Goal: Task Accomplishment & Management: Manage account settings

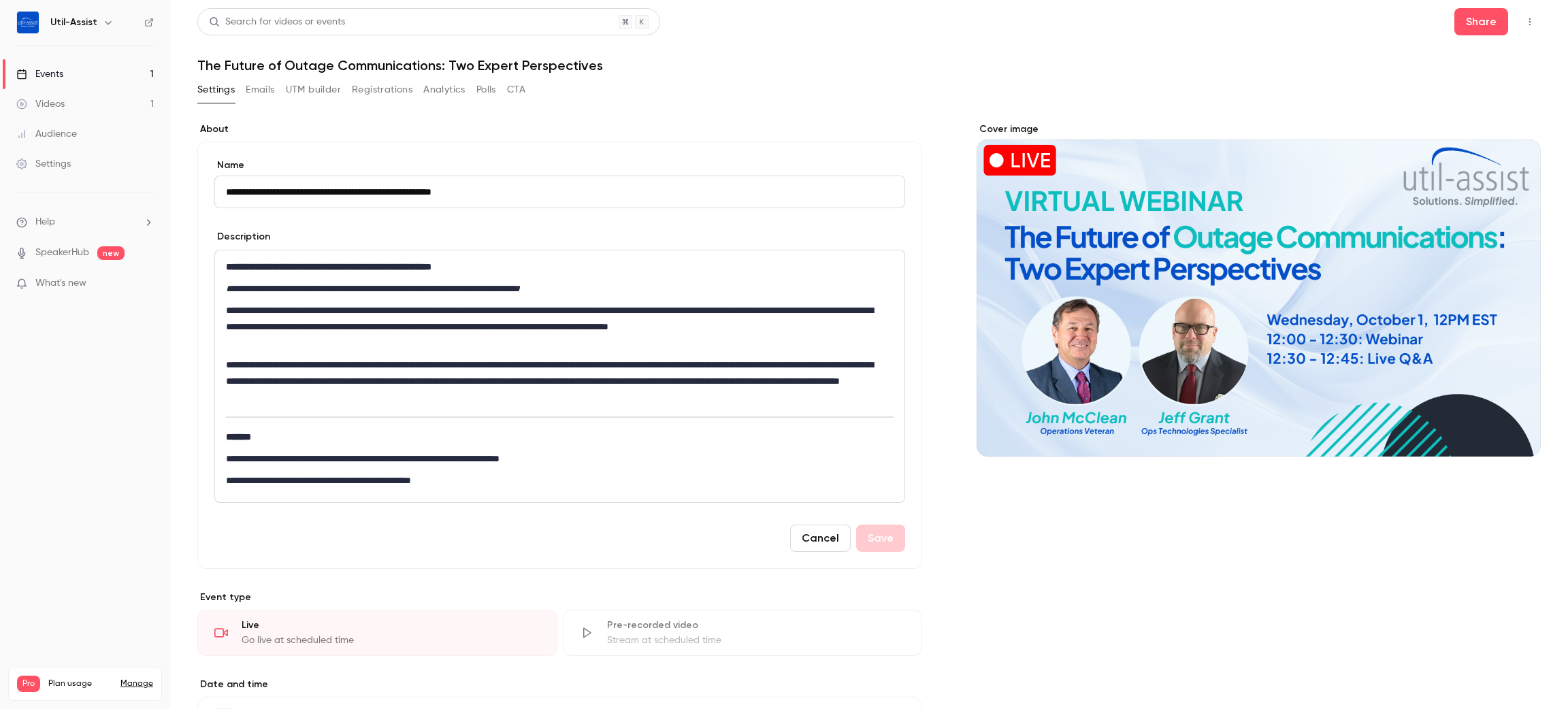
click at [84, 71] on link "Events 1" at bounding box center [85, 74] width 170 height 30
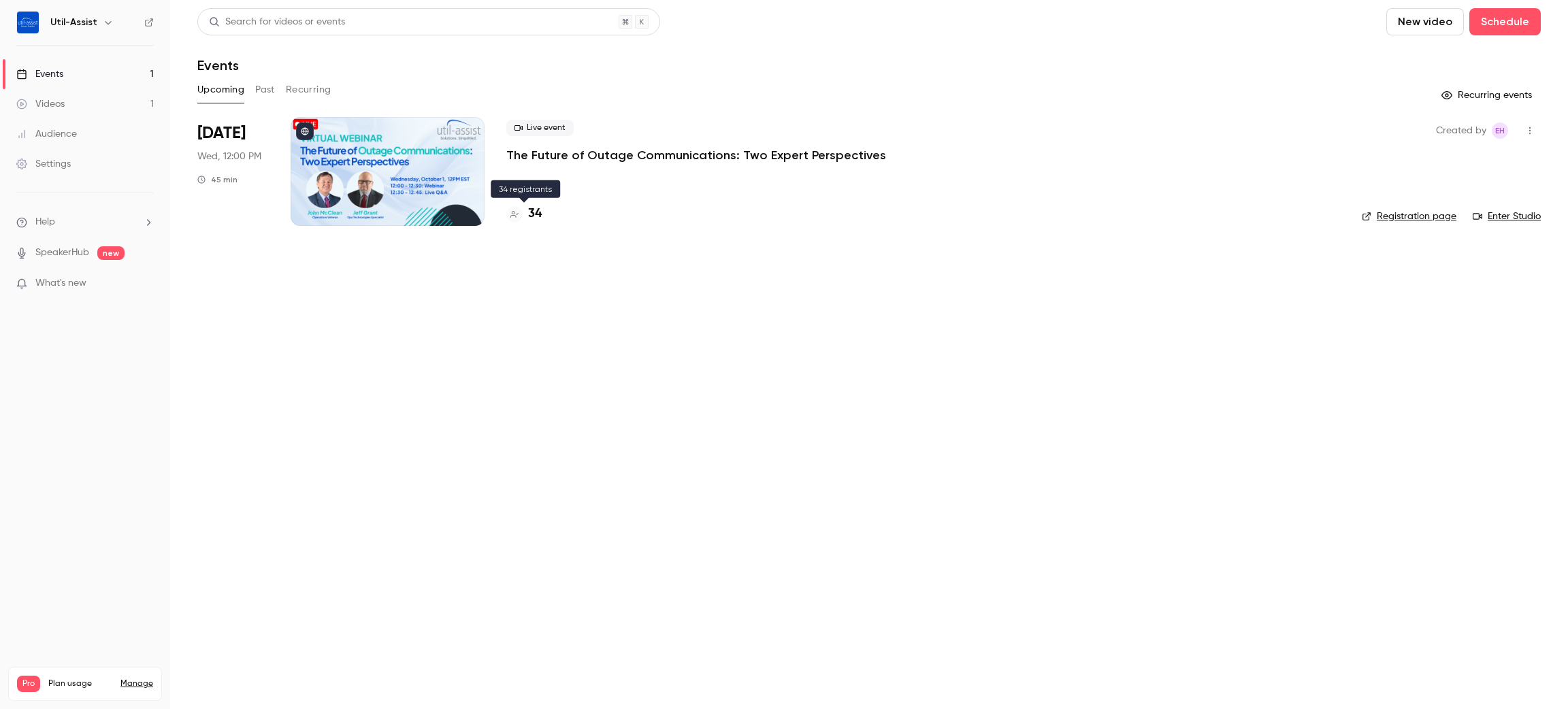
click at [532, 211] on h4 "34" at bounding box center [534, 214] width 13 height 19
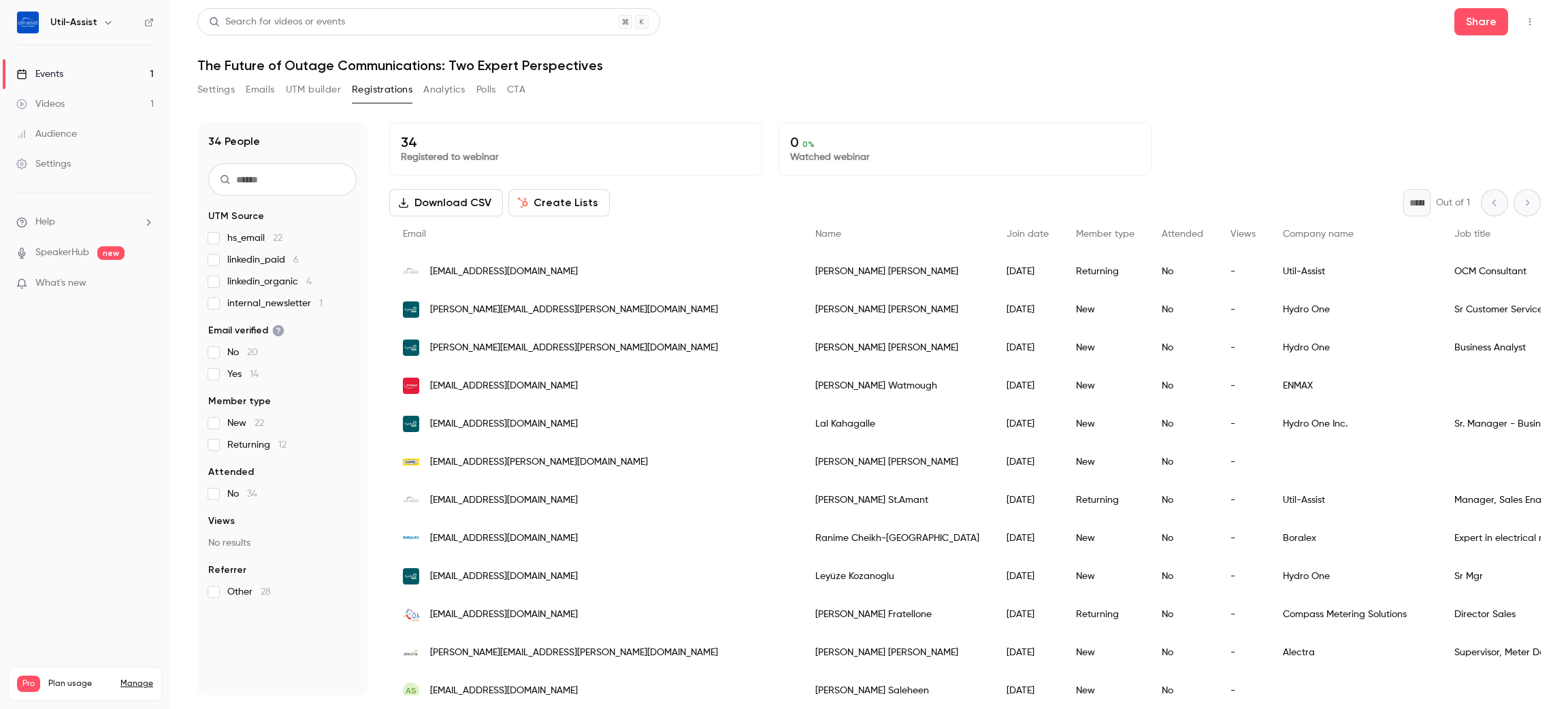
click at [495, 83] on button "Polls" at bounding box center [486, 90] width 19 height 22
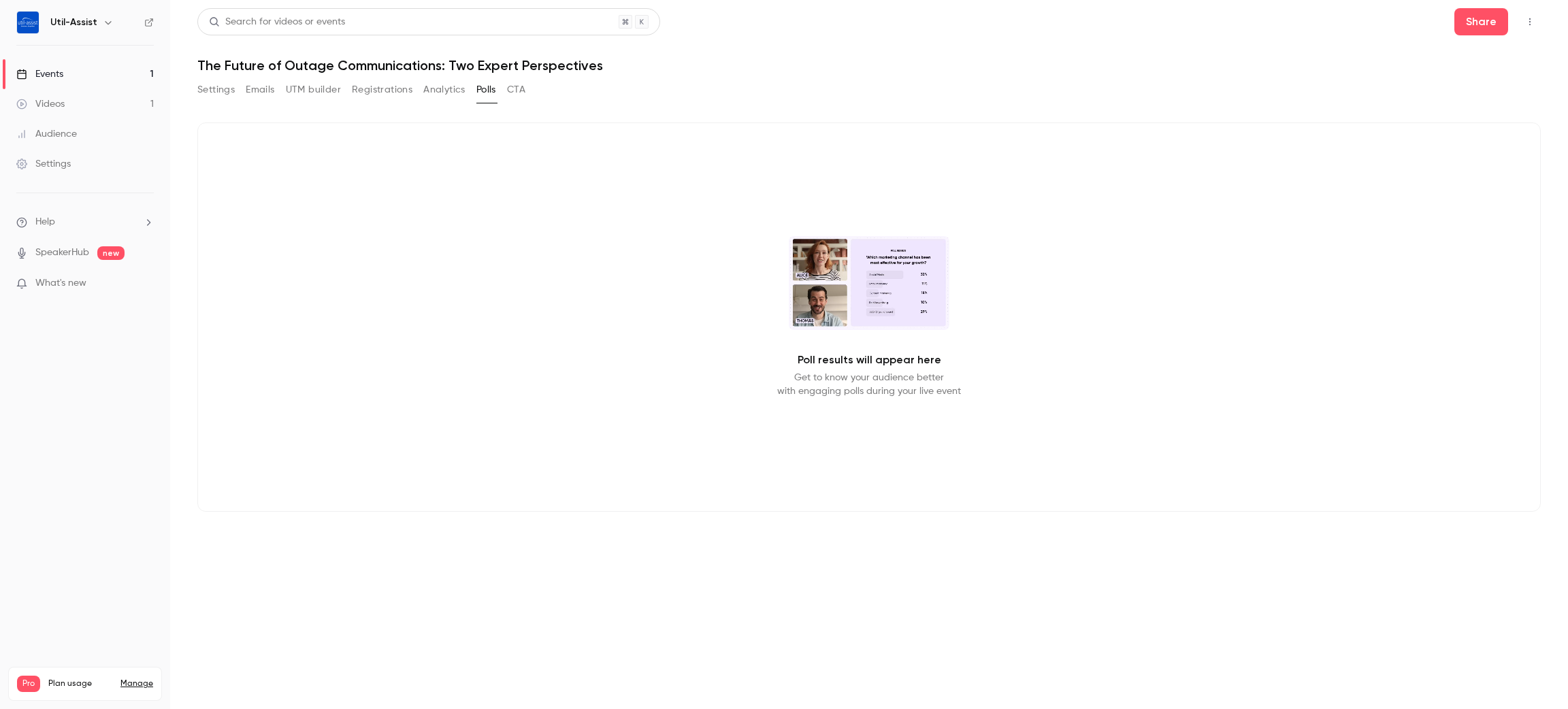
click at [434, 89] on button "Analytics" at bounding box center [444, 90] width 42 height 22
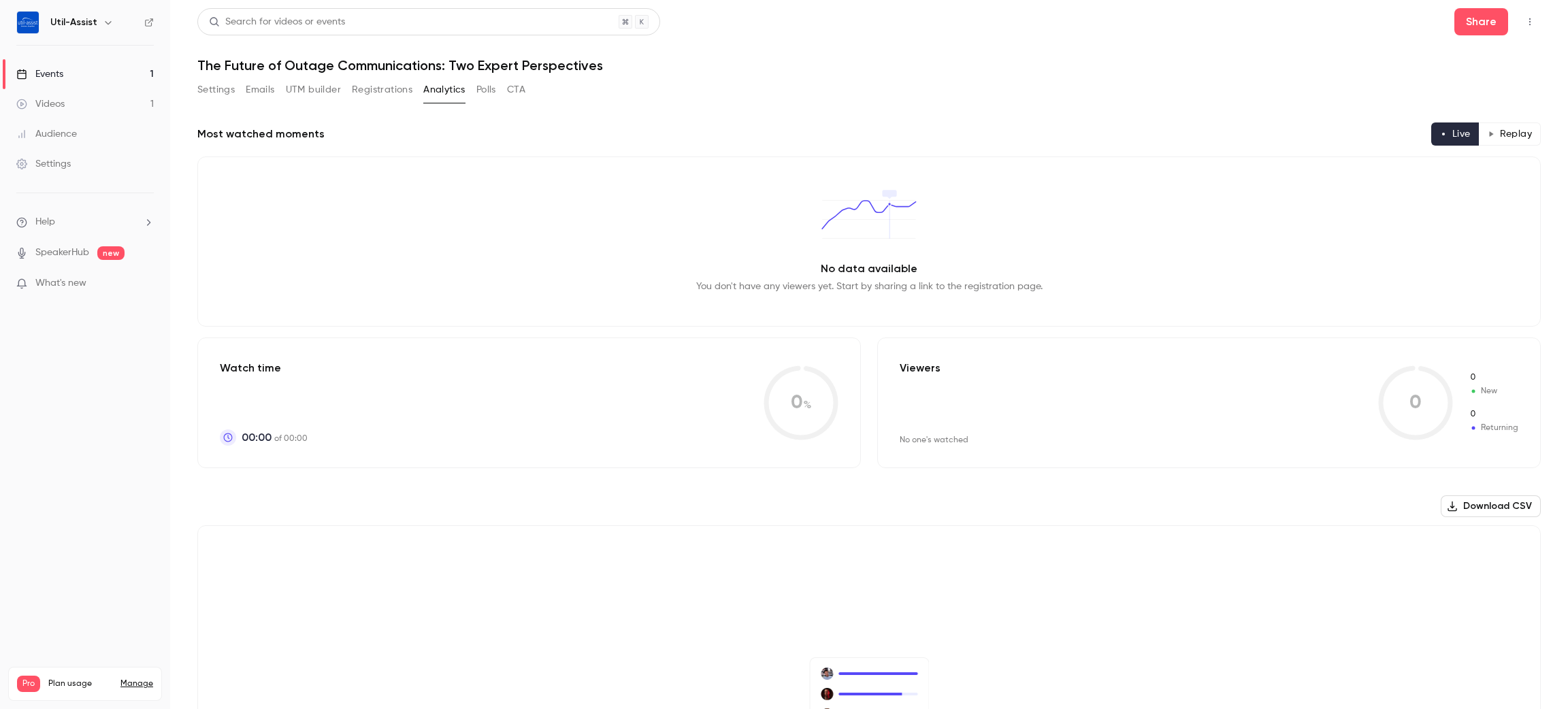
click at [520, 88] on button "CTA" at bounding box center [516, 90] width 19 height 22
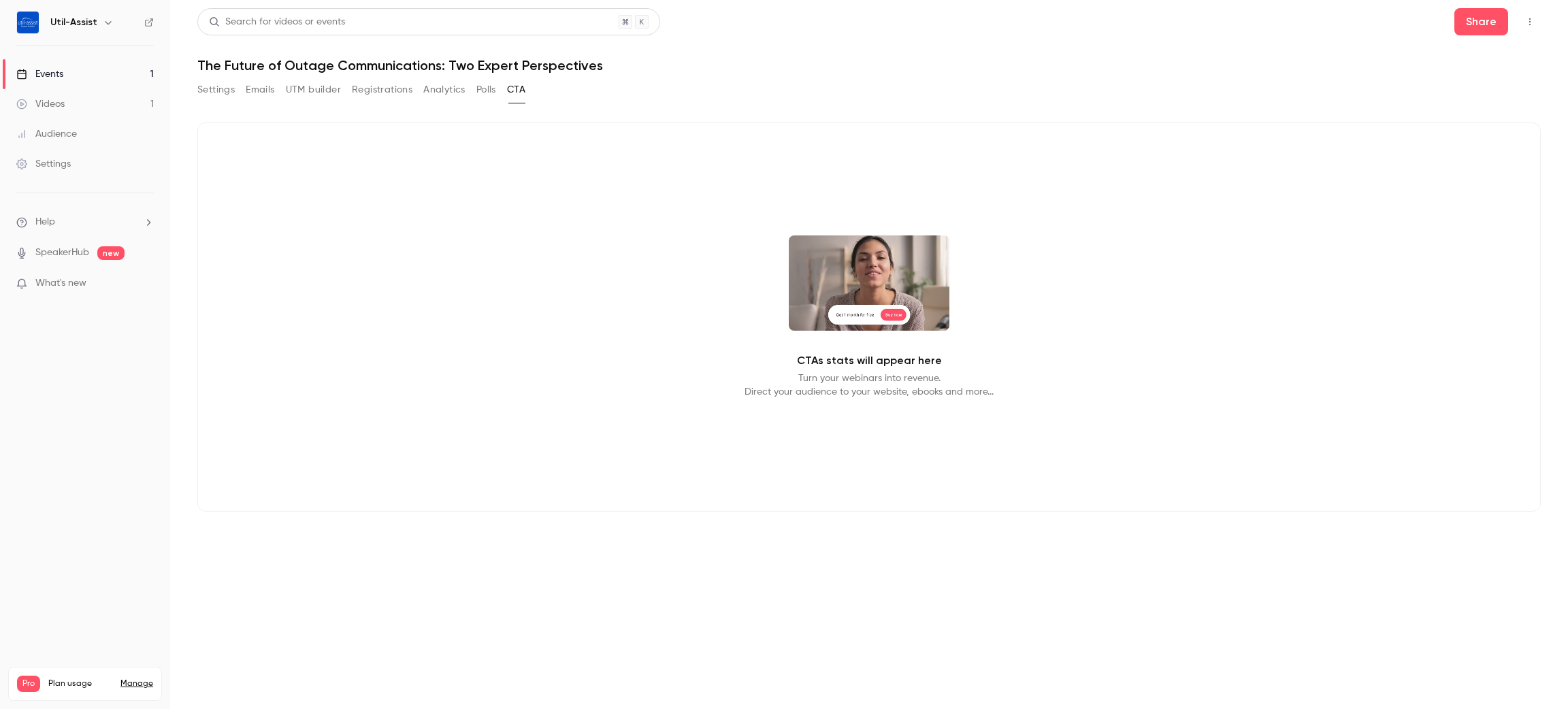
click at [365, 94] on button "Registrations" at bounding box center [382, 90] width 61 height 22
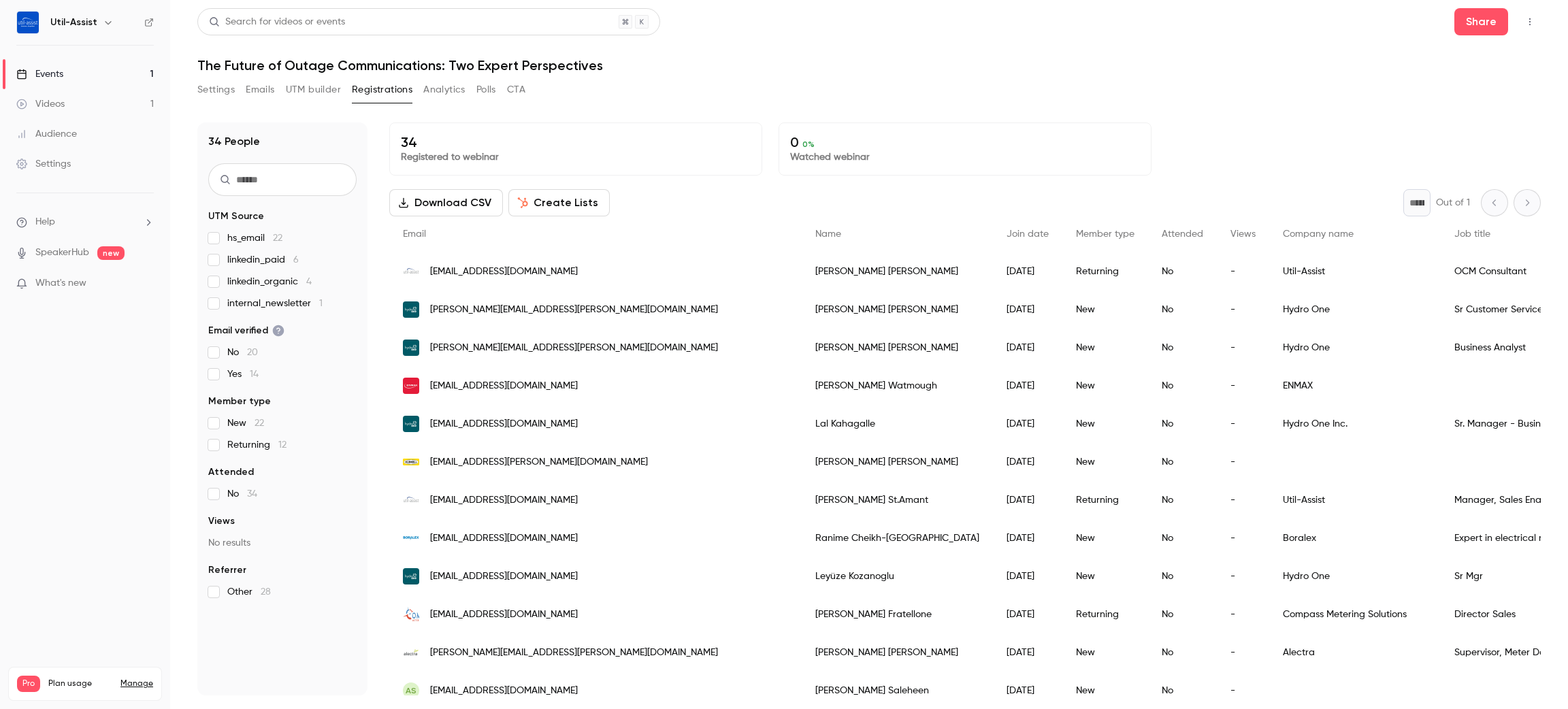
click at [306, 92] on button "UTM builder" at bounding box center [313, 90] width 55 height 22
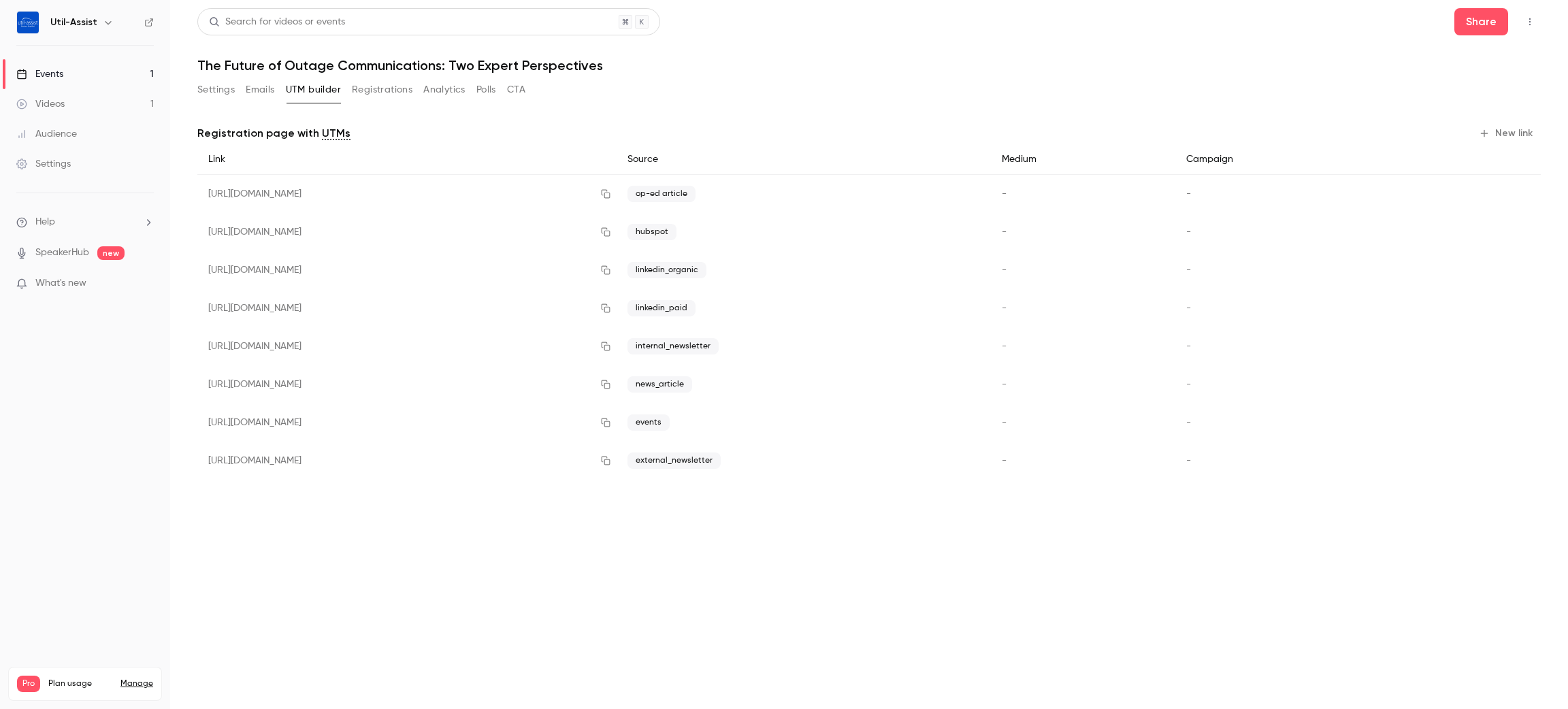
click at [246, 91] on button "Emails" at bounding box center [260, 90] width 29 height 22
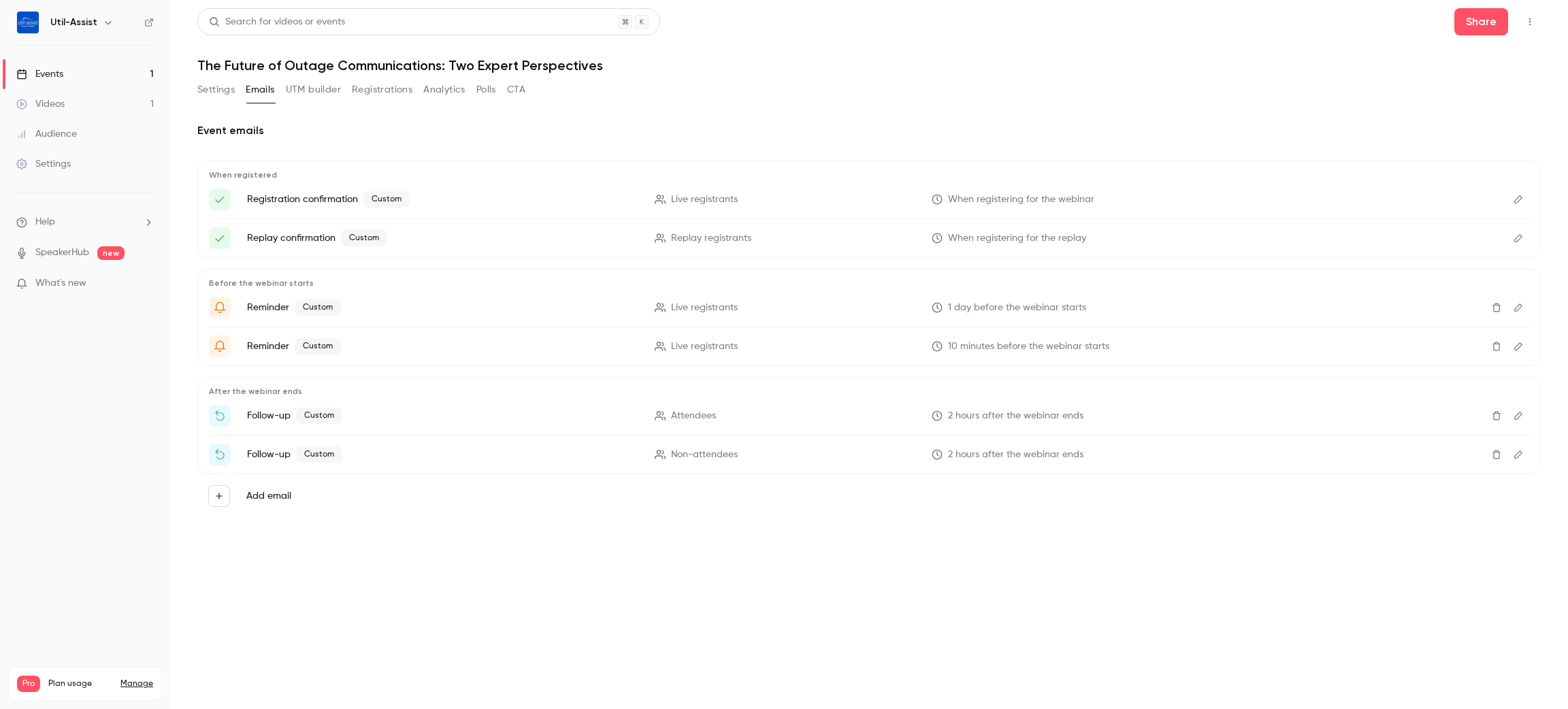
click at [224, 87] on button "Settings" at bounding box center [216, 90] width 37 height 22
